Goal: Task Accomplishment & Management: Manage account settings

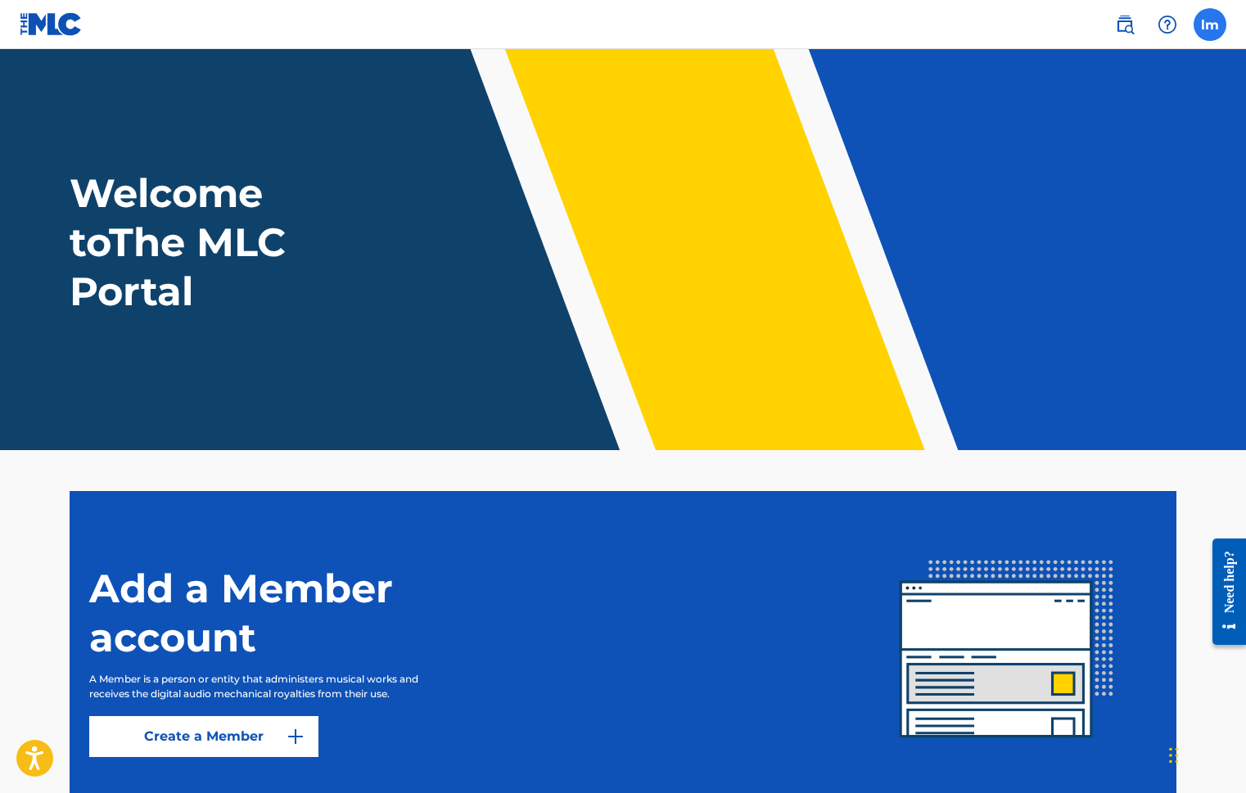
click at [1197, 24] on label at bounding box center [1210, 24] width 33 height 33
click at [1210, 25] on input "[PERSON_NAME] [EMAIL_ADDRESS][DOMAIN_NAME] Profile Log out" at bounding box center [1210, 25] width 0 height 0
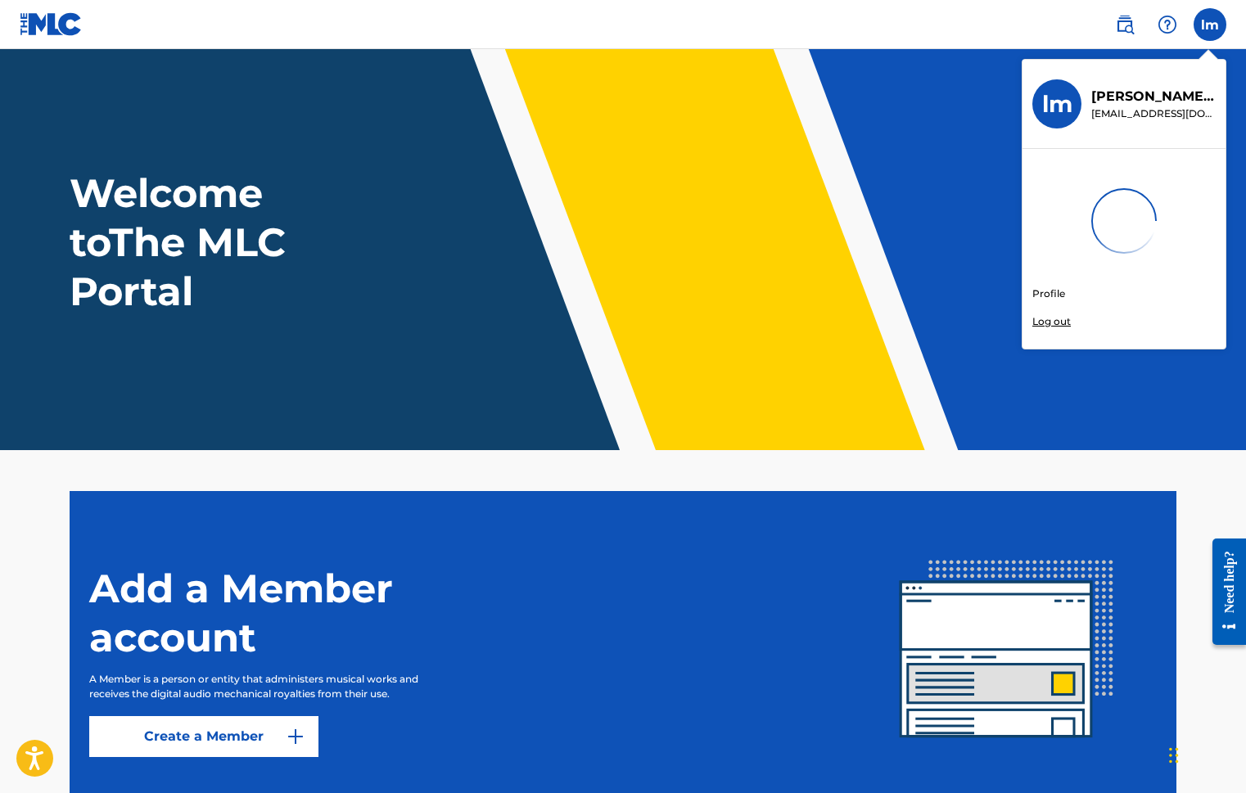
click at [1049, 293] on link "Profile" at bounding box center [1048, 294] width 33 height 15
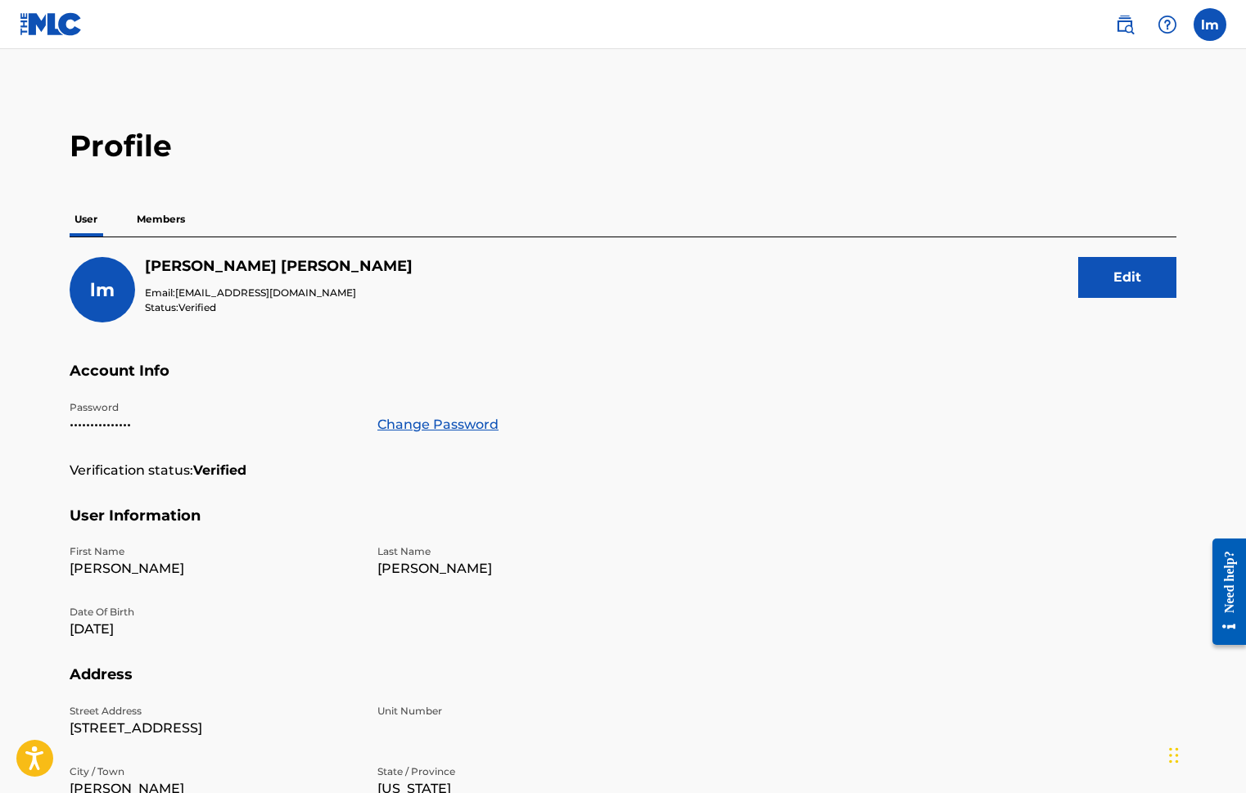
click at [162, 222] on p "Members" at bounding box center [161, 219] width 58 height 34
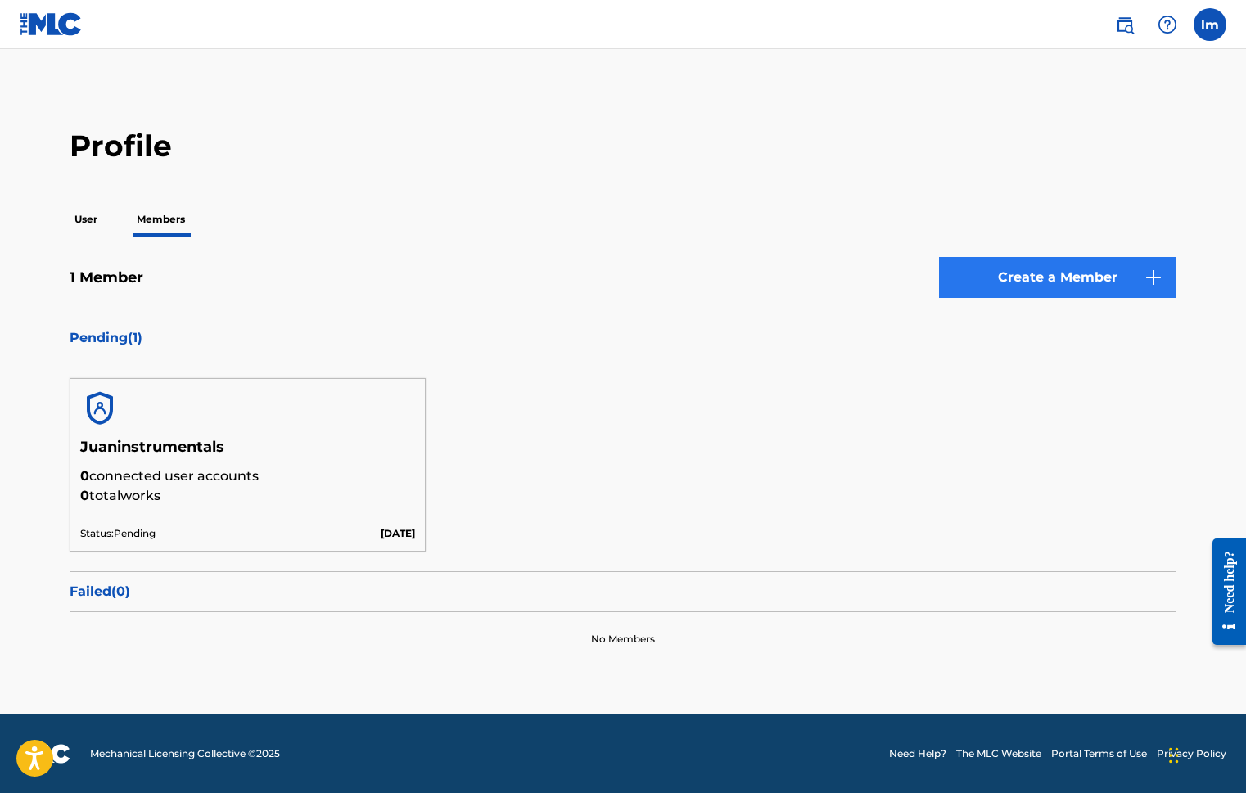
click at [1007, 283] on link "Create a Member" at bounding box center [1057, 277] width 237 height 41
click at [1202, 16] on label at bounding box center [1210, 24] width 33 height 33
click at [1210, 25] on input "[PERSON_NAME] [EMAIL_ADDRESS][DOMAIN_NAME] Profile Log out" at bounding box center [1210, 25] width 0 height 0
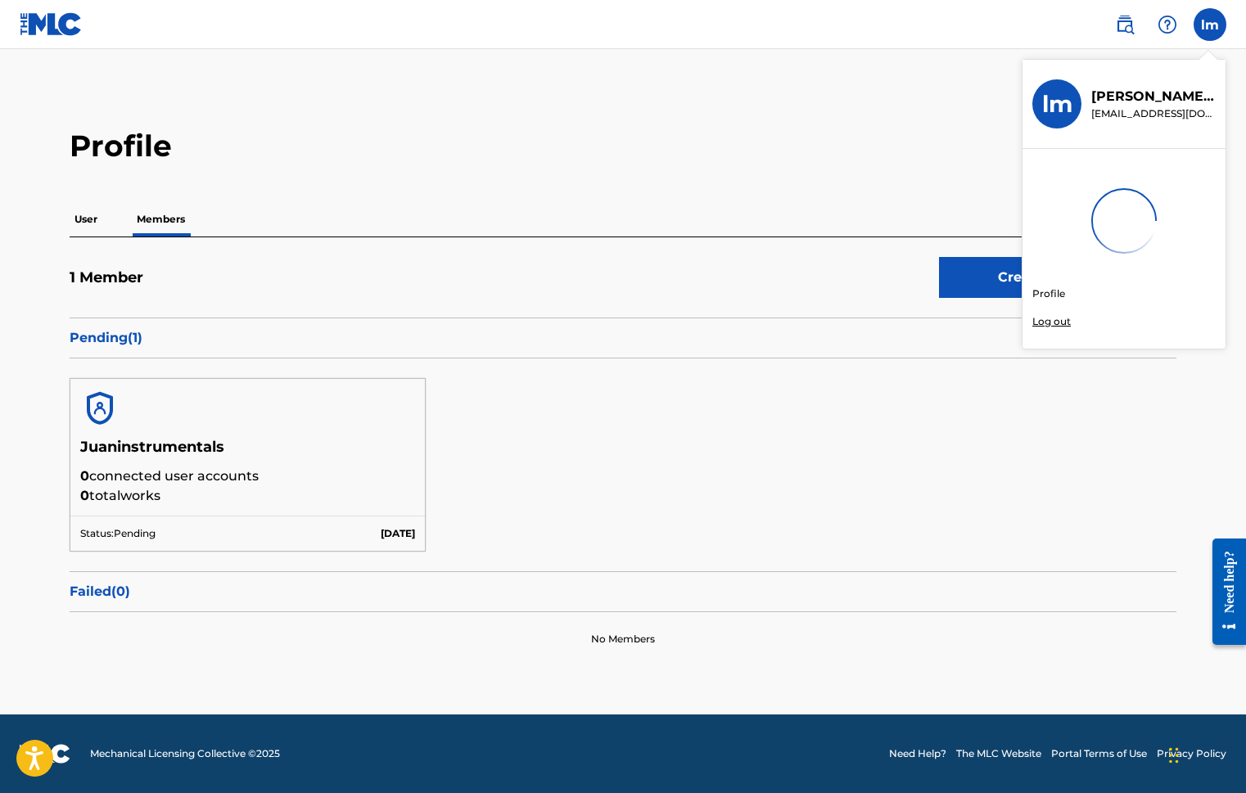
click at [1046, 323] on p "Log out" at bounding box center [1051, 321] width 38 height 15
click at [1210, 25] on input "[PERSON_NAME] [EMAIL_ADDRESS][DOMAIN_NAME] Profile Log out" at bounding box center [1210, 25] width 0 height 0
